Goal: Find specific page/section: Find specific page/section

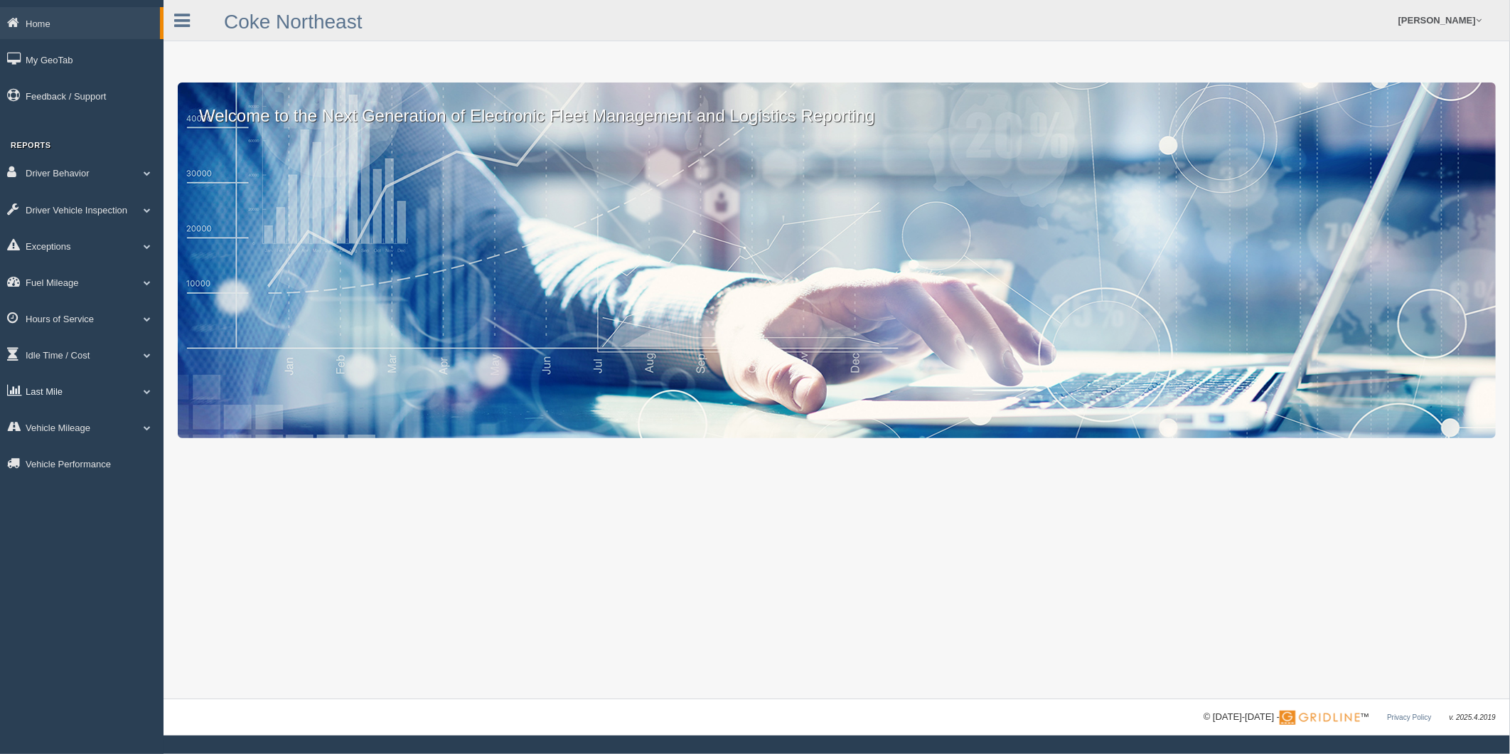
click at [73, 401] on link "Last Mile" at bounding box center [82, 391] width 164 height 32
click at [73, 452] on link "Zone Editor" at bounding box center [93, 450] width 134 height 26
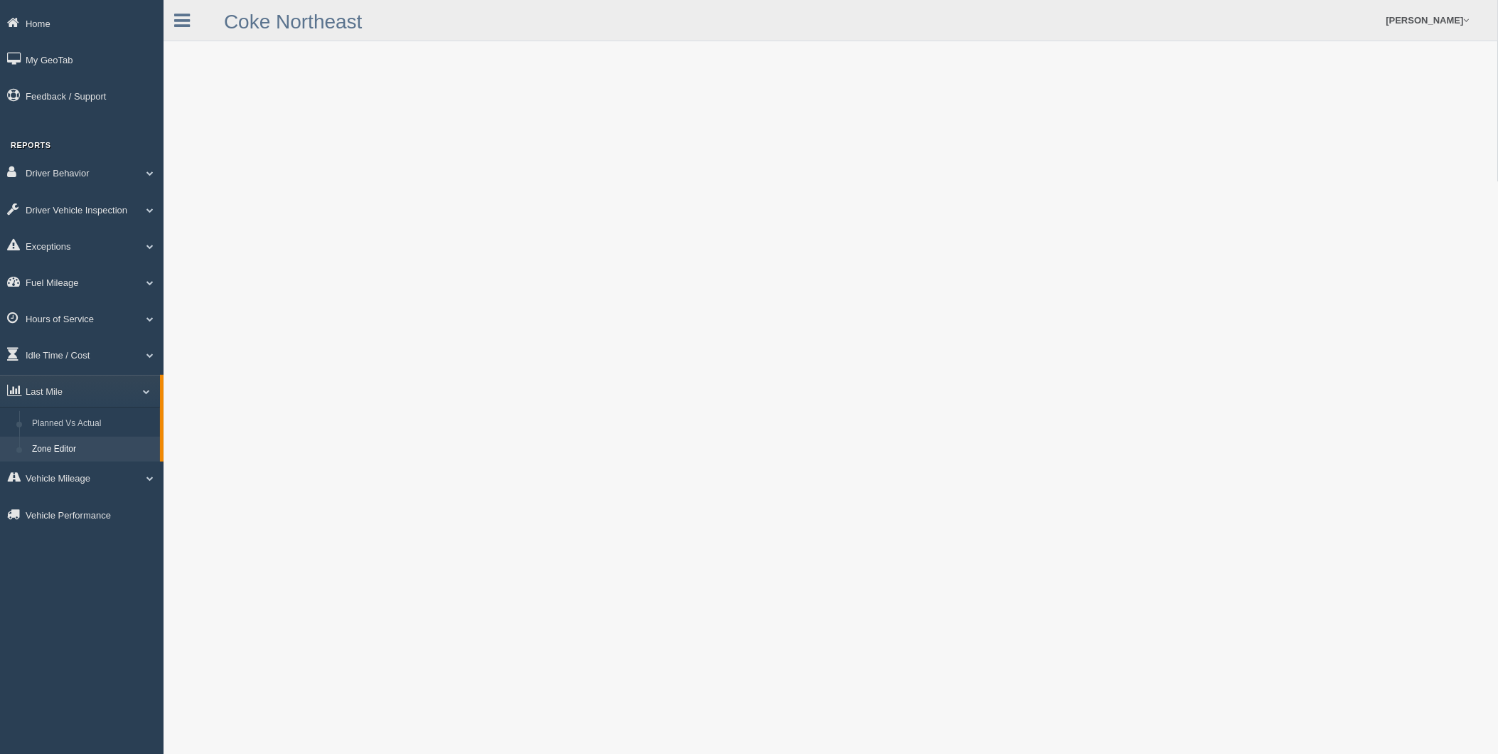
click at [79, 461] on link "Zone Editor" at bounding box center [93, 450] width 134 height 26
click at [102, 432] on link "Planned Vs Actual" at bounding box center [93, 424] width 134 height 26
